Goal: Transaction & Acquisition: Purchase product/service

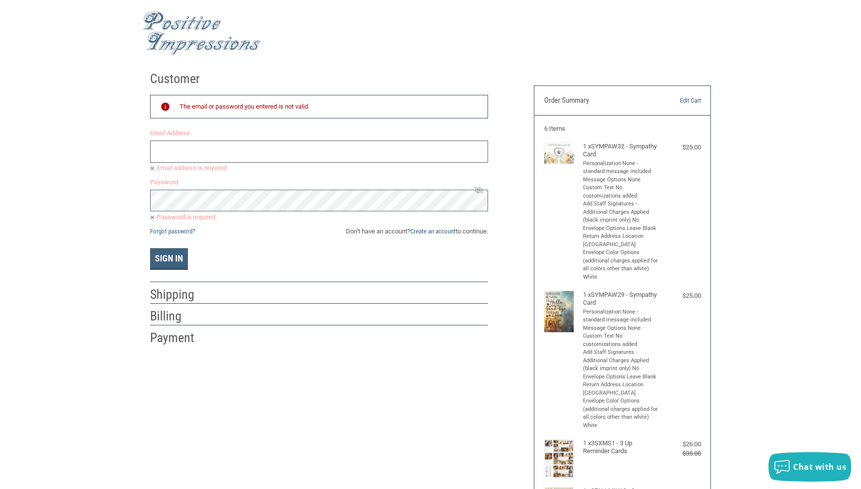
click at [184, 150] on input "Email Address" at bounding box center [319, 152] width 338 height 22
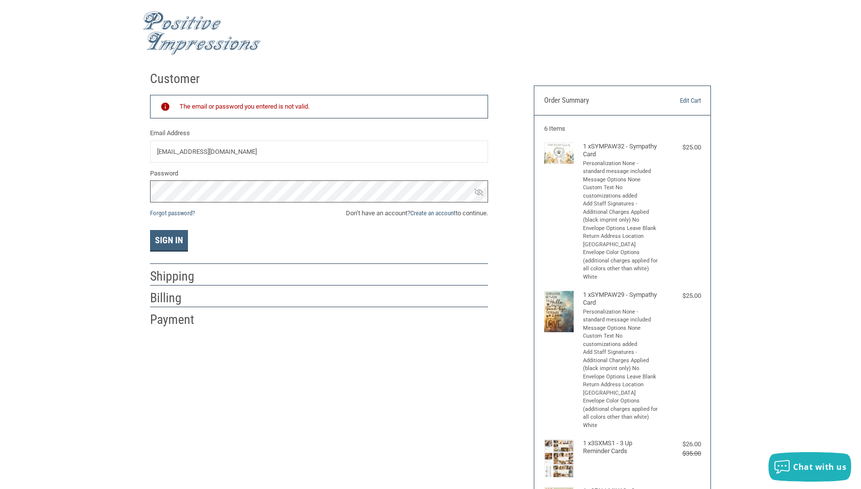
click at [150, 230] on button "Sign In" at bounding box center [169, 241] width 38 height 22
click at [175, 216] on link "Forgot password?" at bounding box center [172, 213] width 45 height 7
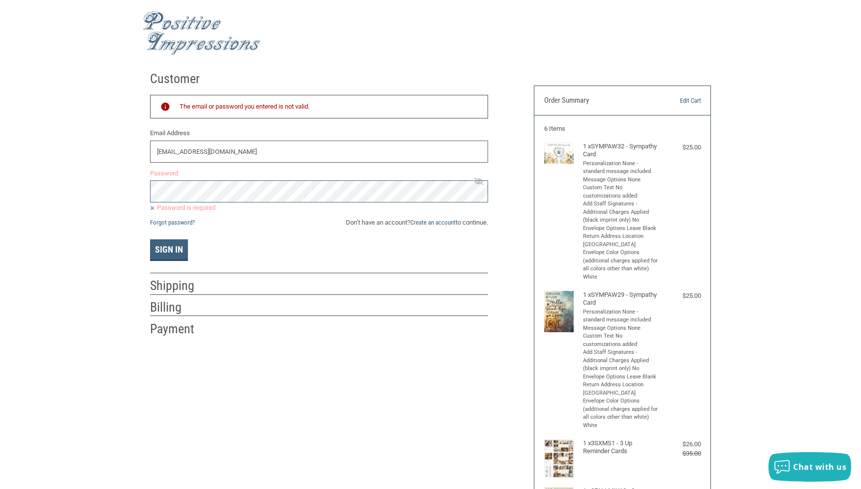
drag, startPoint x: 115, startPoint y: 178, endPoint x: -25, endPoint y: 226, distance: 148.2
click at [150, 163] on input "[EMAIL_ADDRESS][DOMAIN_NAME]" at bounding box center [319, 152] width 338 height 22
click at [222, 155] on input "[EMAIL_ADDRESS][DOMAIN_NAME]" at bounding box center [319, 152] width 338 height 22
type input "[EMAIL_ADDRESS][DOMAIN_NAME]"
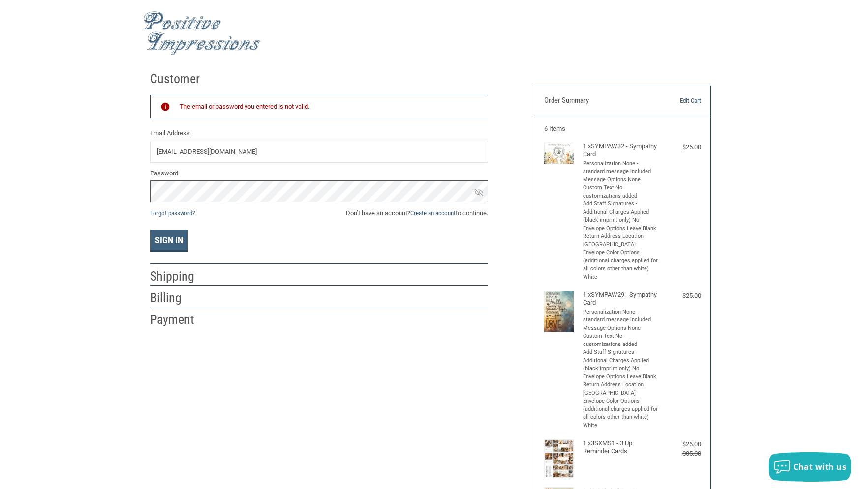
click at [150, 230] on button "Sign In" at bounding box center [169, 241] width 38 height 22
click at [170, 242] on button "Sign In" at bounding box center [169, 241] width 38 height 22
click at [150, 230] on button "Sign In" at bounding box center [169, 241] width 38 height 22
click at [477, 193] on icon at bounding box center [478, 192] width 9 height 9
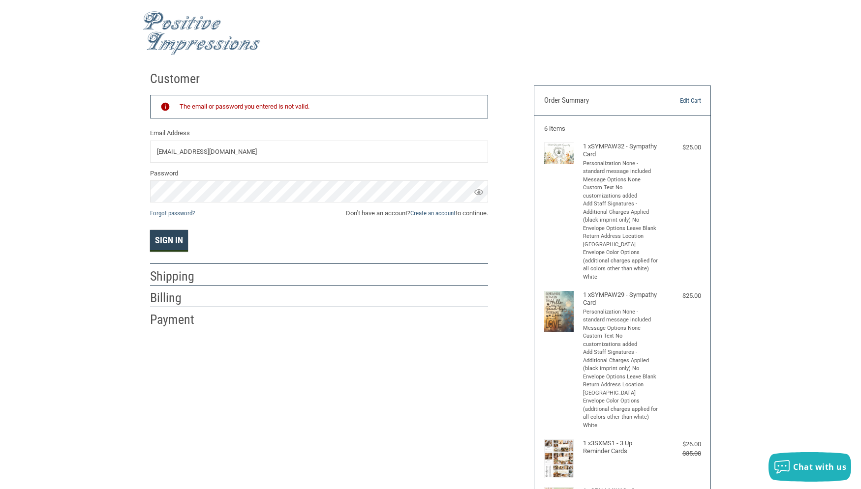
click at [172, 244] on button "Sign In" at bounding box center [169, 241] width 38 height 22
click at [150, 230] on button "Sign In" at bounding box center [169, 241] width 38 height 22
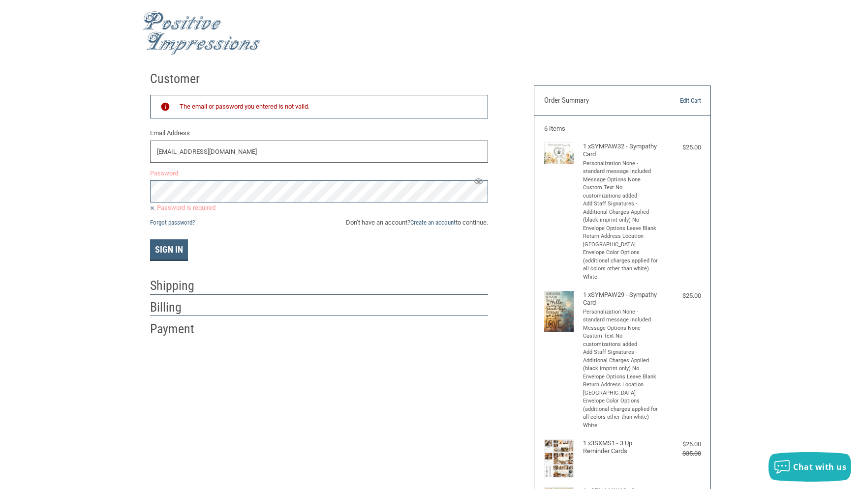
drag, startPoint x: 298, startPoint y: 157, endPoint x: -25, endPoint y: 213, distance: 327.5
click at [150, 163] on input "[EMAIL_ADDRESS][DOMAIN_NAME]" at bounding box center [319, 152] width 338 height 22
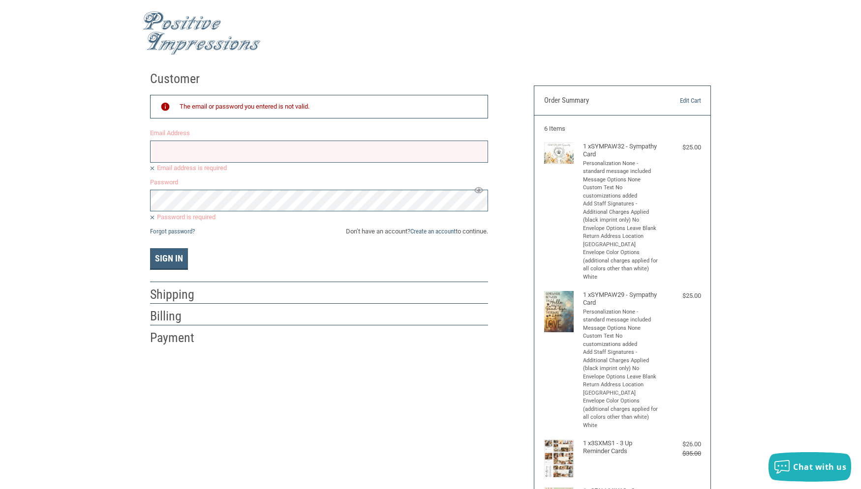
click at [481, 190] on icon at bounding box center [478, 190] width 9 height 9
click at [475, 192] on icon at bounding box center [478, 190] width 9 height 9
